Goal: Information Seeking & Learning: Learn about a topic

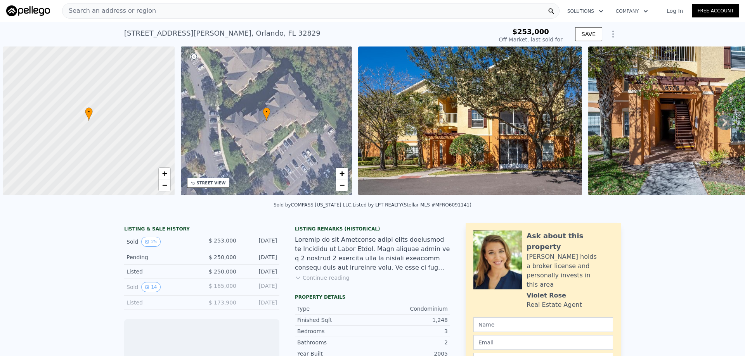
scroll to position [0, 3]
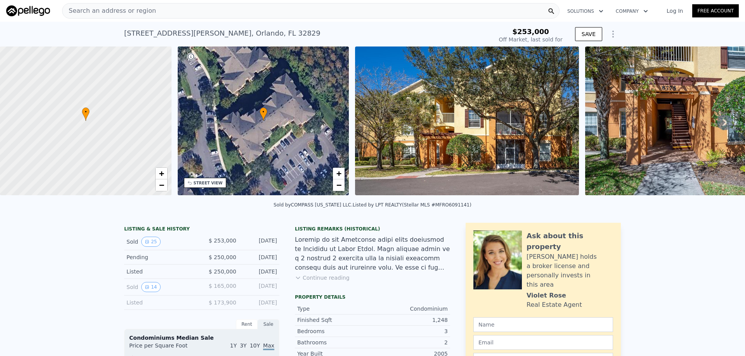
type input "$ 276,000"
type input "-$ 10,260"
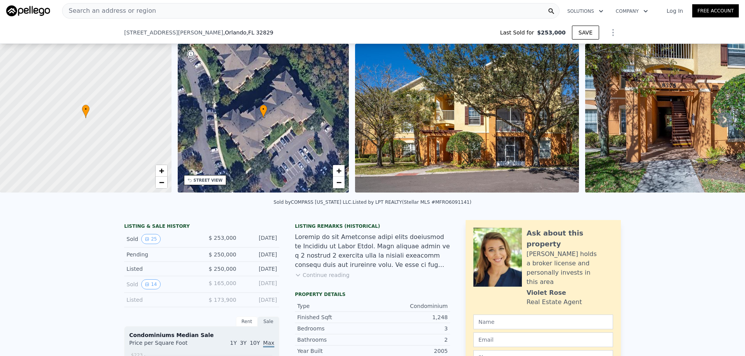
scroll to position [152, 0]
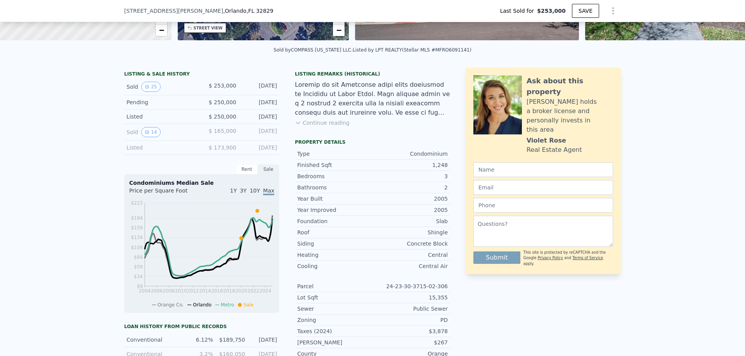
click at [316, 127] on button "Continue reading" at bounding box center [322, 123] width 55 height 8
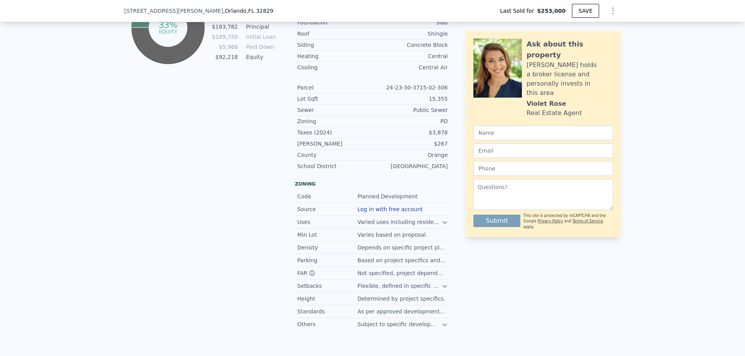
scroll to position [540, 0]
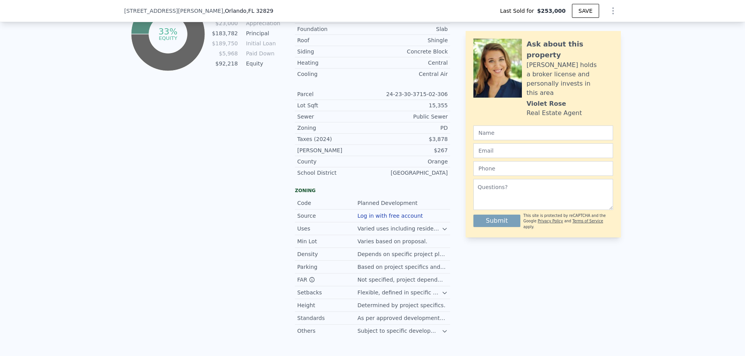
click at [441, 328] on icon at bounding box center [444, 331] width 6 height 6
click at [442, 290] on icon at bounding box center [444, 293] width 6 height 6
click at [441, 226] on icon at bounding box center [444, 229] width 6 height 6
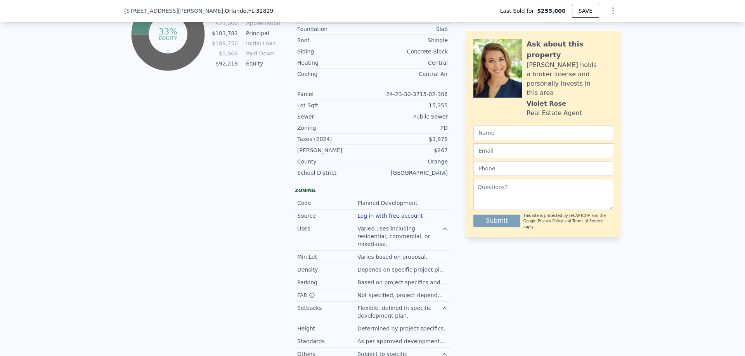
click at [441, 226] on icon at bounding box center [444, 229] width 6 height 6
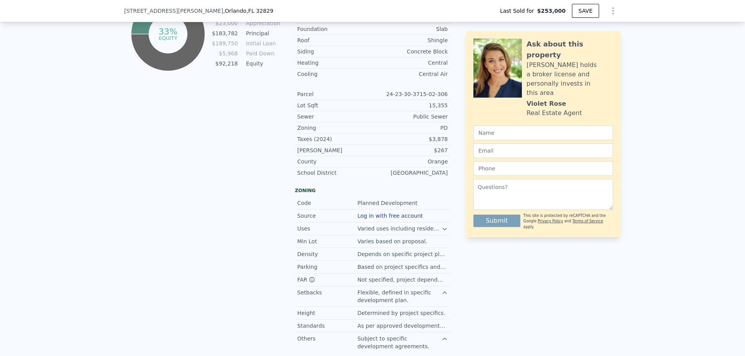
click at [442, 228] on icon at bounding box center [443, 229] width 3 height 2
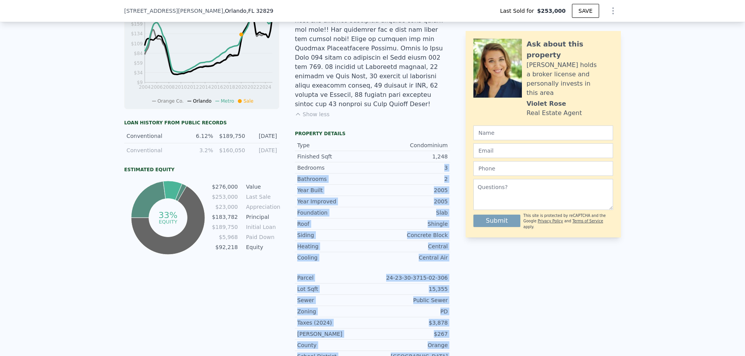
scroll to position [346, 0]
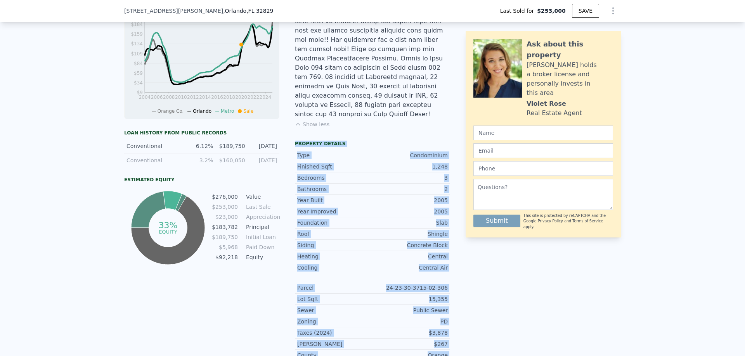
drag, startPoint x: 447, startPoint y: 289, endPoint x: 292, endPoint y: 114, distance: 233.8
click at [291, 114] on div "LISTING & SALE HISTORY Sold 25 $ 253,000 [DATE] Pending $ 250,000 [DATE] Listed…" at bounding box center [287, 218] width 326 height 688
copy div "Property details Type Condominium Finished Sqft 1,248 Bedrooms 3 Bathrooms 2 Ye…"
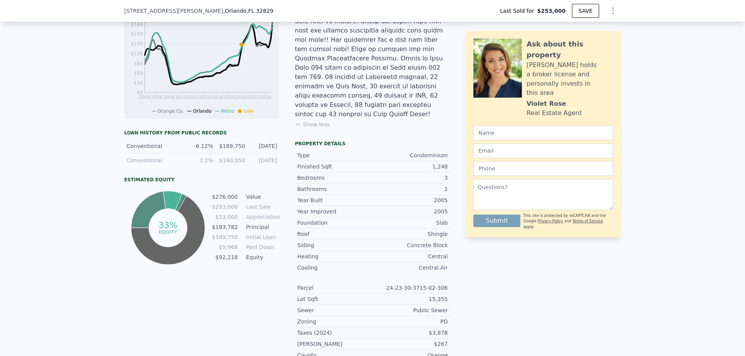
click at [616, 261] on div "Ask about this property Violet holds a broker license and personally invests in…" at bounding box center [542, 218] width 155 height 688
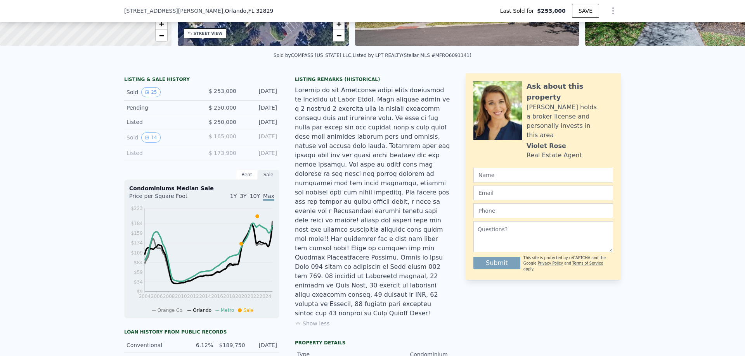
scroll to position [152, 0]
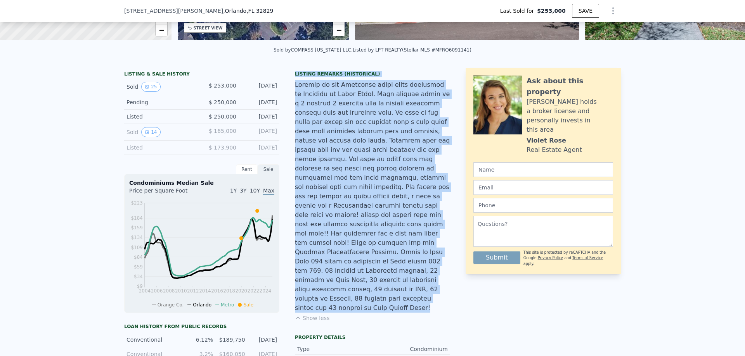
drag, startPoint x: 382, startPoint y: 279, endPoint x: 292, endPoint y: 82, distance: 216.2
click at [295, 81] on div "Listing Remarks (Historical) Show less" at bounding box center [372, 201] width 155 height 261
copy div "Listing Remarks (Historical) Welcome to the Beautiful gated condo community at …"
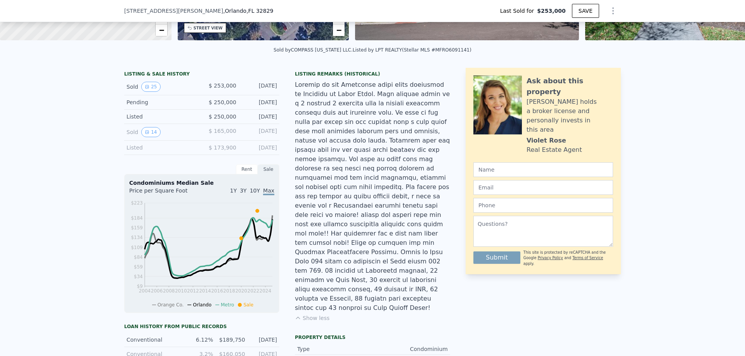
click at [424, 62] on div "Sold by COMPASS [US_STATE] LLC . Listed by LPT REALTY (Stellar MLS #MFRO6091141)" at bounding box center [372, 52] width 745 height 19
drag, startPoint x: 449, startPoint y: 57, endPoint x: 289, endPoint y: 56, distance: 159.8
click at [289, 56] on div "Sold by COMPASS [US_STATE] LLC . Listed by LPT REALTY (Stellar MLS #MFRO6091141)" at bounding box center [372, 52] width 745 height 19
copy div "Sold by COMPASS [US_STATE] LLC . Listed by LPT REALTY (Stellar MLS #MFRO6091141)"
